Goal: Find specific page/section: Find specific page/section

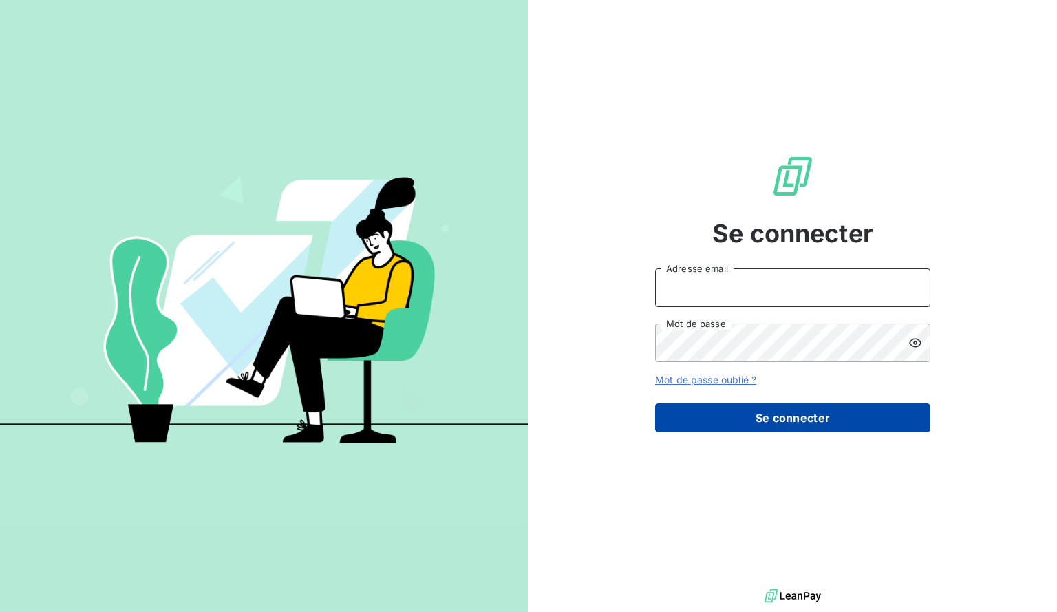
type input "[EMAIL_ADDRESS][DOMAIN_NAME]"
click at [817, 416] on button "Se connecter" at bounding box center [792, 417] width 275 height 29
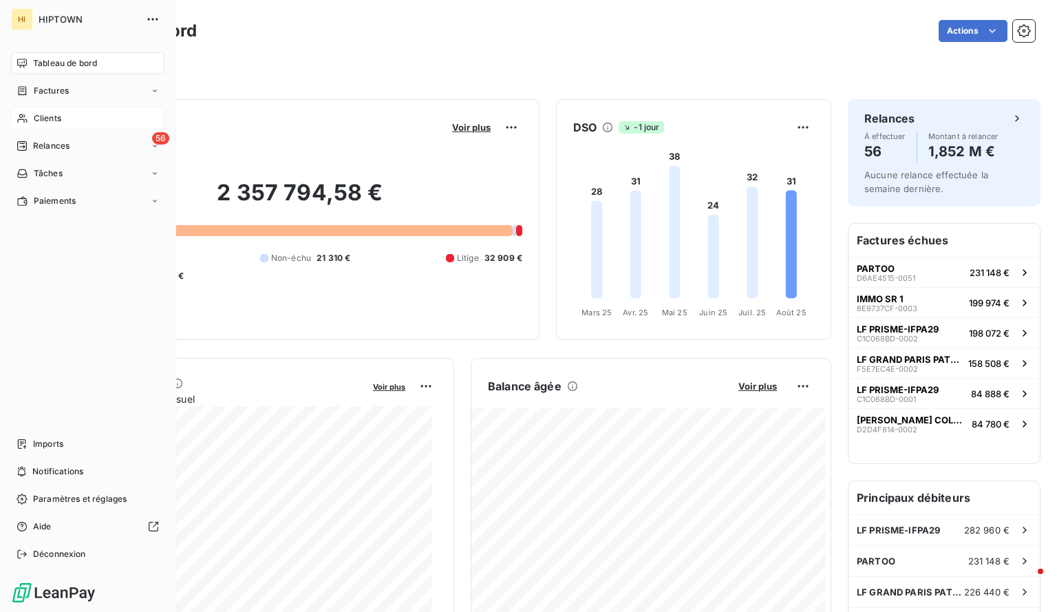
click at [62, 117] on div "Clients" at bounding box center [87, 118] width 153 height 22
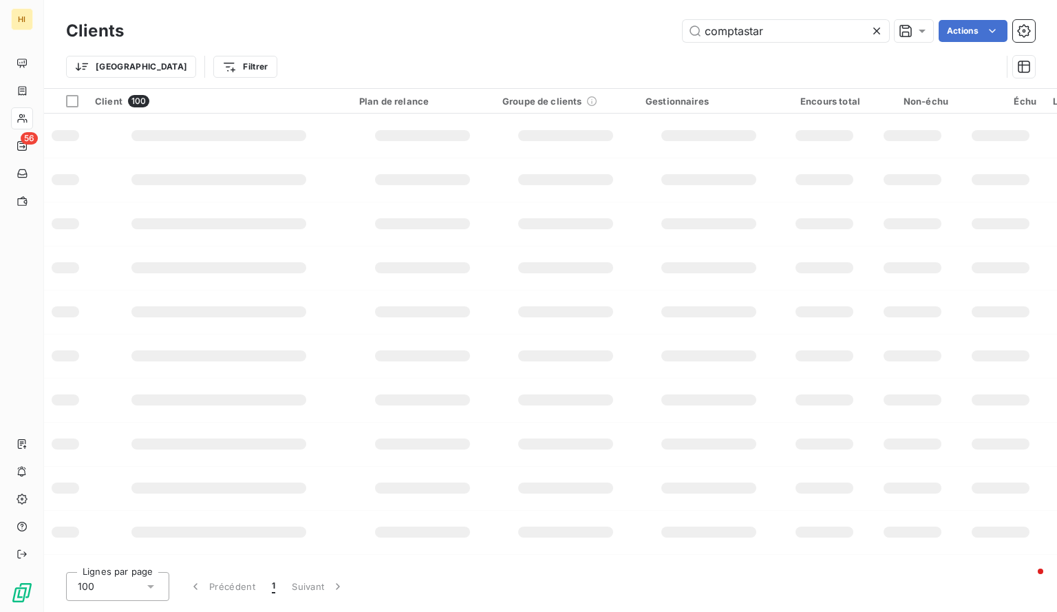
type input "comptastar"
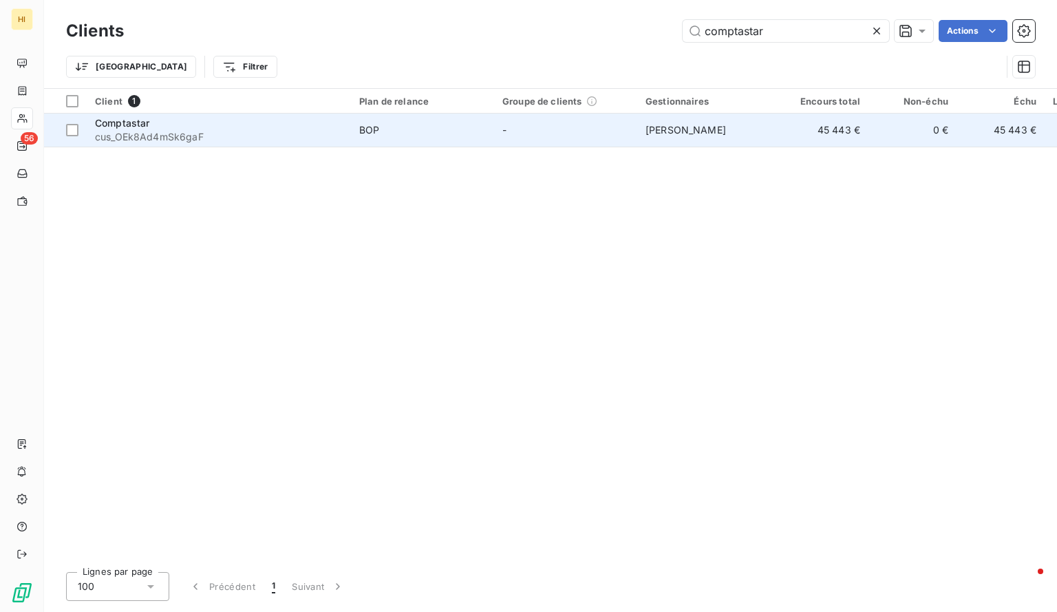
click at [762, 131] on td "[PERSON_NAME]" at bounding box center [708, 130] width 143 height 33
